Goal: Use online tool/utility: Utilize a website feature to perform a specific function

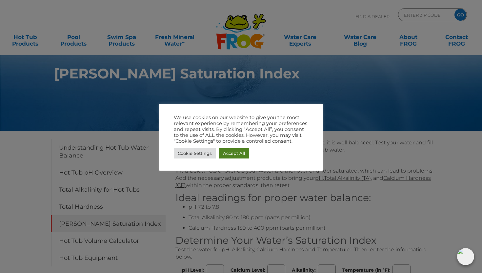
click at [237, 154] on link "Accept All" at bounding box center [234, 153] width 30 height 10
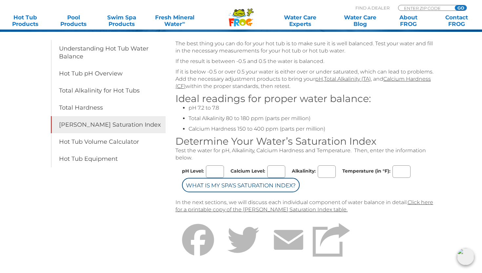
scroll to position [96, 0]
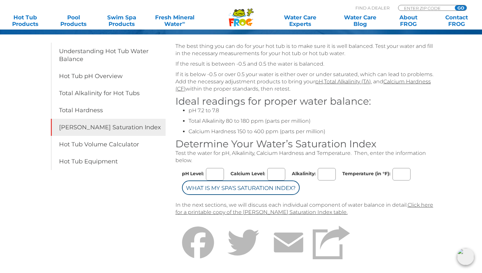
click at [275, 175] on input "Calcium Level:" at bounding box center [276, 174] width 18 height 12
click at [213, 177] on input "pH Level:" at bounding box center [215, 174] width 18 height 12
type input "7.5"
click at [276, 171] on input "Calcium Level:" at bounding box center [276, 174] width 18 height 12
type input "5"
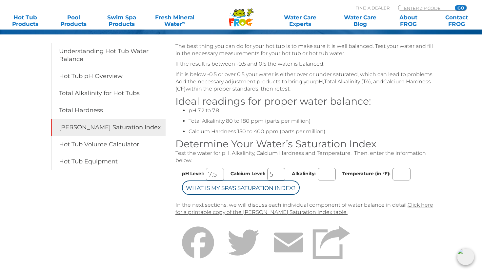
click at [330, 177] on input "Alkalinity:" at bounding box center [327, 174] width 18 height 12
type input "40"
click at [401, 175] on input "Temperature (in °F):" at bounding box center [402, 174] width 18 height 12
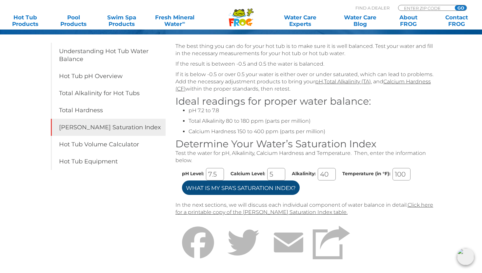
type input "100"
click at [281, 189] on input "What is my Spa's Saturation Index?" at bounding box center [241, 187] width 118 height 14
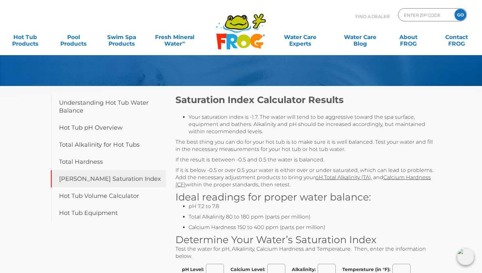
scroll to position [43, 0]
